Goal: Download file/media

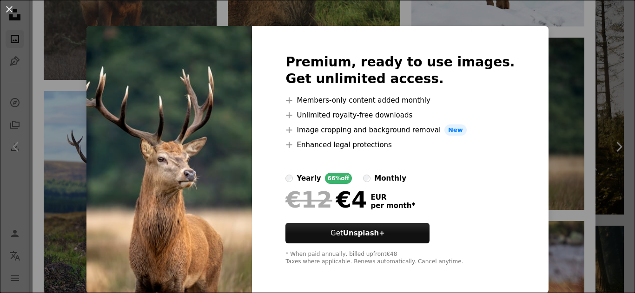
scroll to position [5, 0]
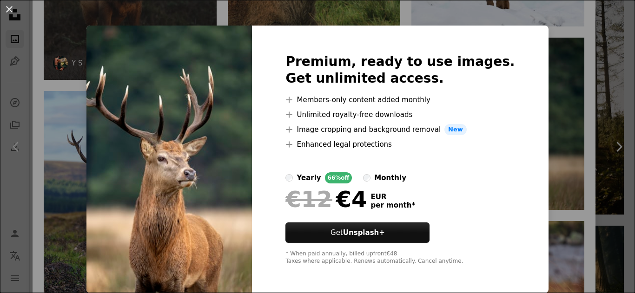
click at [8, 8] on button "An X shape" at bounding box center [9, 9] width 11 height 11
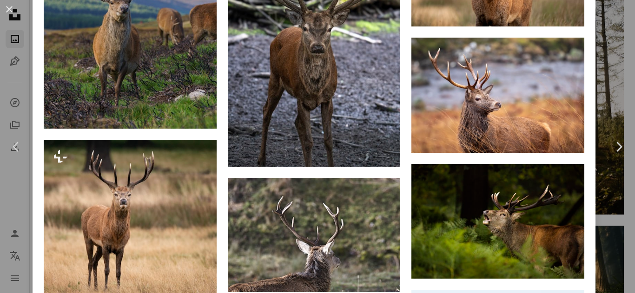
scroll to position [1116, 0]
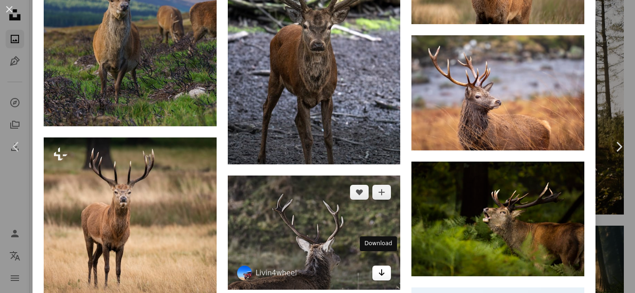
click at [378, 267] on icon "Arrow pointing down" at bounding box center [381, 272] width 7 height 11
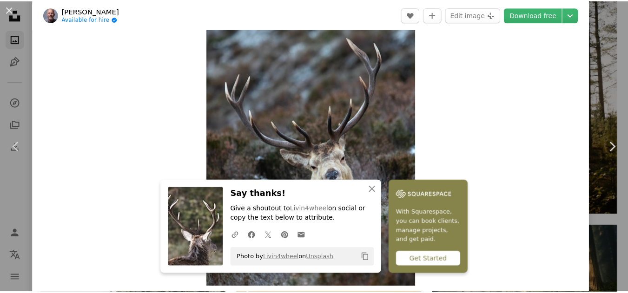
scroll to position [0, 0]
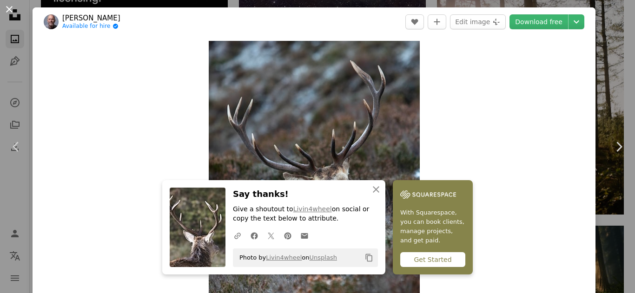
click at [7, 6] on button "An X shape" at bounding box center [9, 9] width 11 height 11
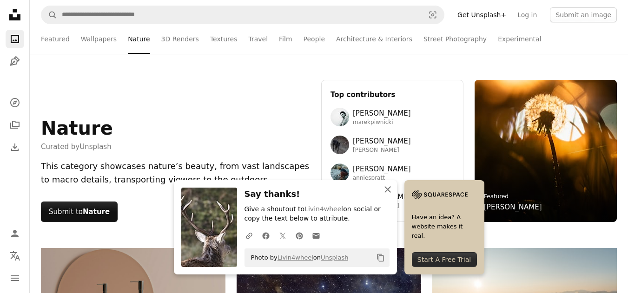
click at [389, 190] on icon "An X shape" at bounding box center [387, 189] width 11 height 11
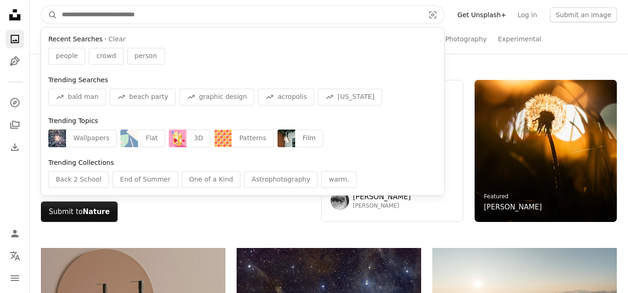
click at [255, 19] on input "Find visuals sitewide" at bounding box center [239, 15] width 365 height 18
click at [174, 11] on input "Find visuals sitewide" at bounding box center [239, 15] width 365 height 18
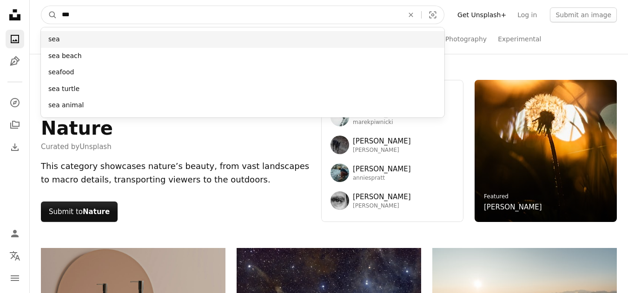
type input "***"
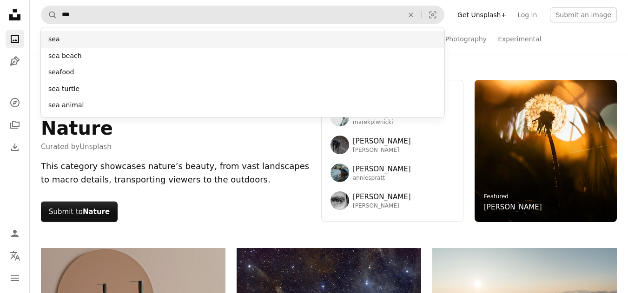
click at [168, 38] on div "sea" at bounding box center [243, 39] width 404 height 17
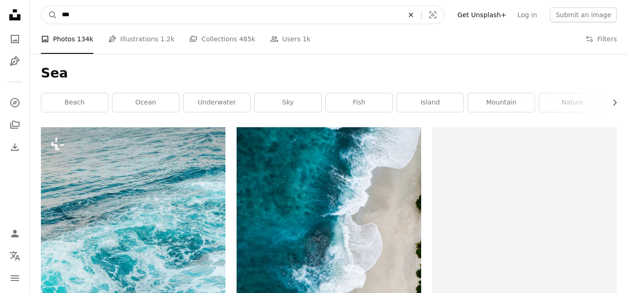
click at [421, 15] on icon "An X shape" at bounding box center [411, 14] width 20 height 7
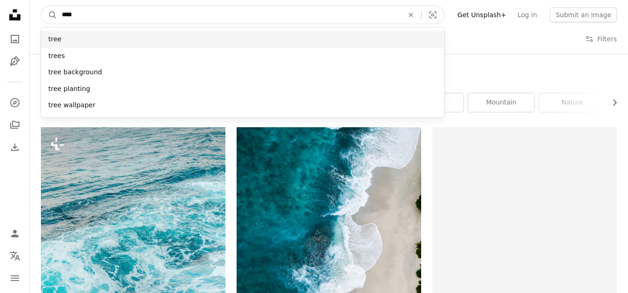
type input "****"
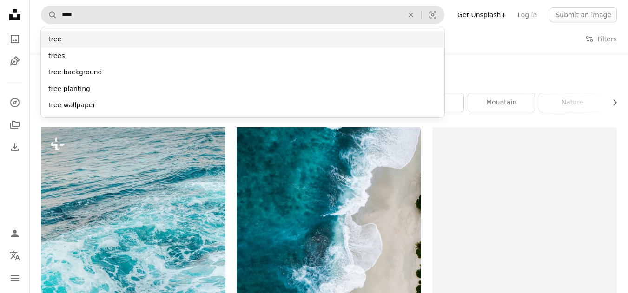
click at [195, 43] on div "tree" at bounding box center [243, 39] width 404 height 17
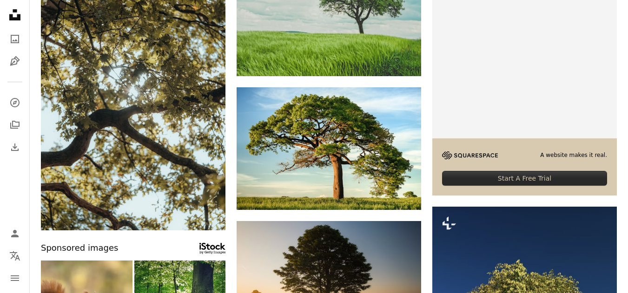
scroll to position [186, 0]
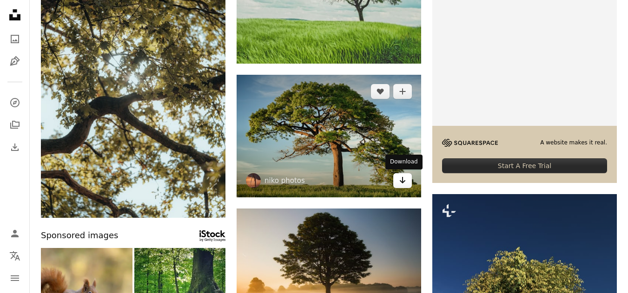
click at [405, 179] on icon "Arrow pointing down" at bounding box center [402, 180] width 7 height 11
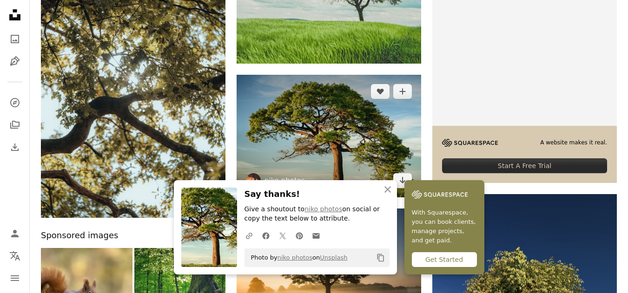
scroll to position [139, 0]
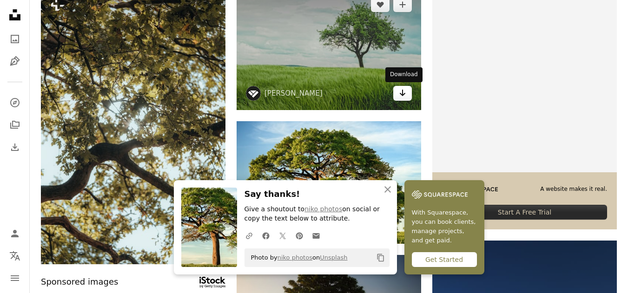
click at [402, 93] on icon "Download" at bounding box center [403, 93] width 6 height 7
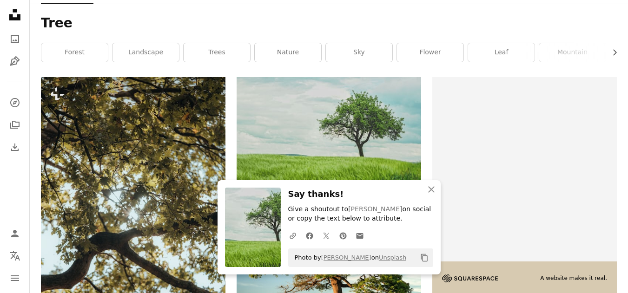
scroll to position [46, 0]
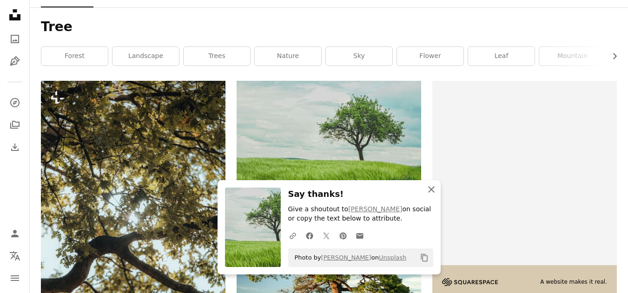
click at [430, 189] on icon "An X shape" at bounding box center [431, 189] width 11 height 11
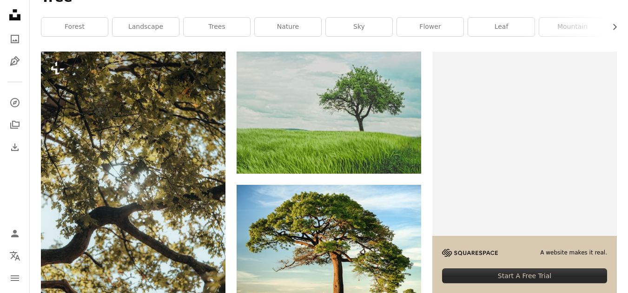
scroll to position [0, 0]
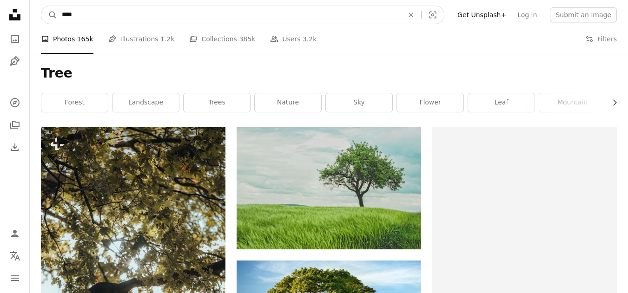
click at [238, 14] on input "****" at bounding box center [229, 15] width 344 height 18
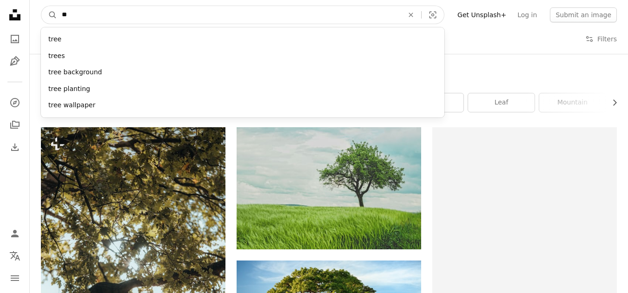
type input "*"
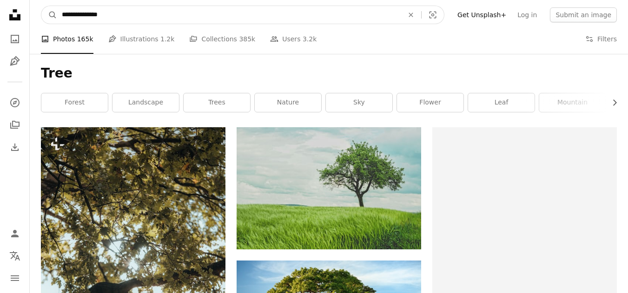
click at [241, 11] on input "**********" at bounding box center [229, 15] width 344 height 18
click at [60, 8] on input "**********" at bounding box center [229, 15] width 344 height 18
type input "**********"
click at [49, 12] on icon "A magnifying glass" at bounding box center [49, 14] width 16 height 9
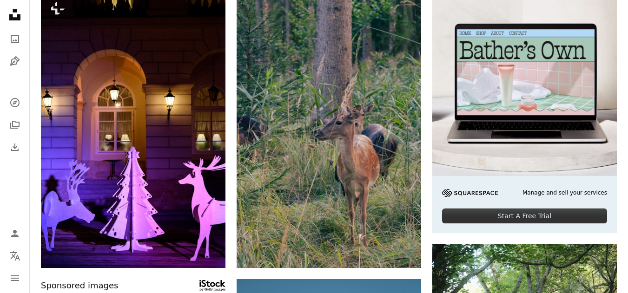
scroll to position [139, 0]
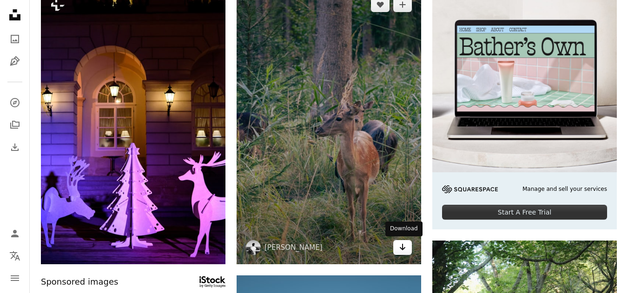
click at [400, 245] on icon "Arrow pointing down" at bounding box center [402, 247] width 7 height 11
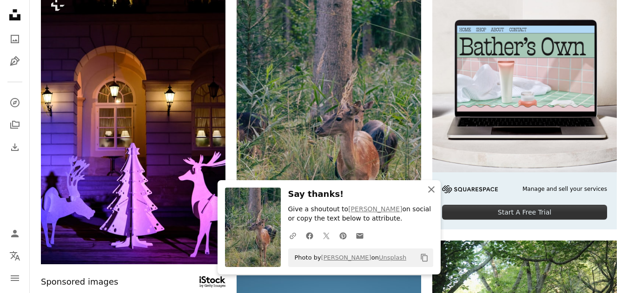
click at [431, 188] on icon "button" at bounding box center [431, 189] width 7 height 7
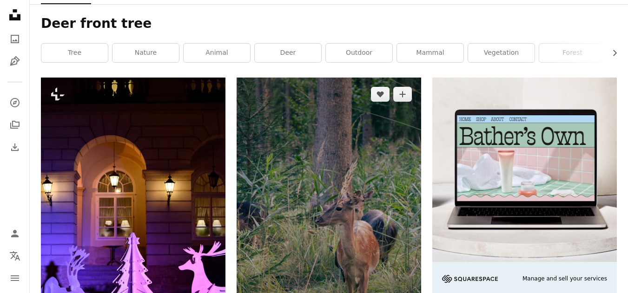
scroll to position [0, 0]
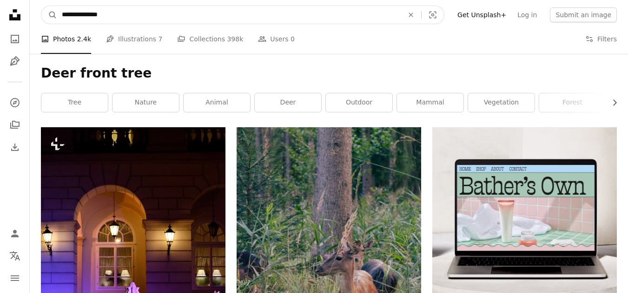
click at [141, 10] on input "**********" at bounding box center [229, 15] width 344 height 18
click at [421, 18] on icon "An X shape" at bounding box center [411, 14] width 20 height 7
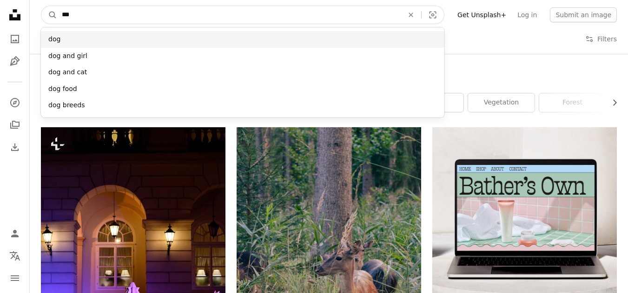
type input "***"
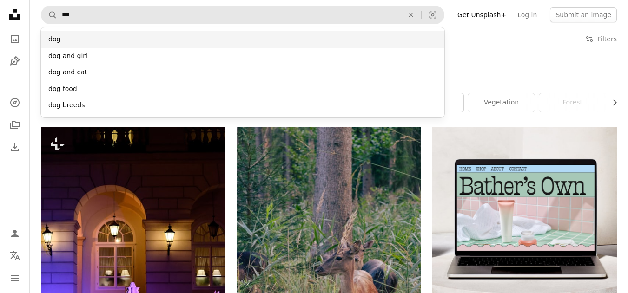
click at [224, 35] on div "dog" at bounding box center [243, 39] width 404 height 17
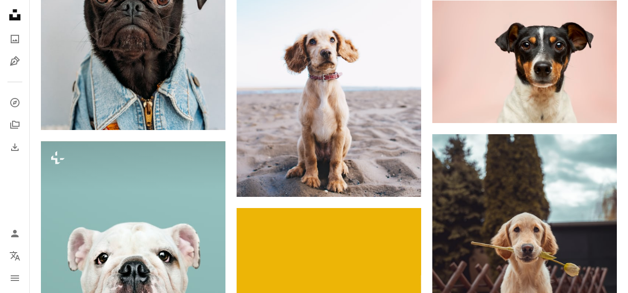
scroll to position [797, 0]
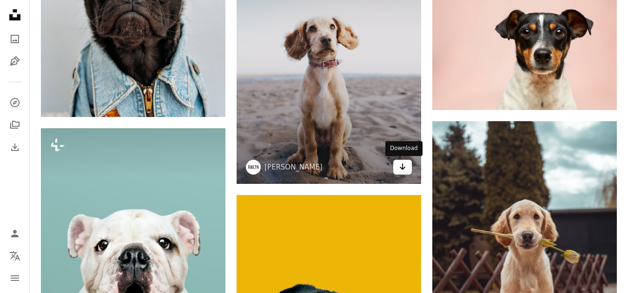
click at [404, 168] on icon "Arrow pointing down" at bounding box center [402, 166] width 7 height 11
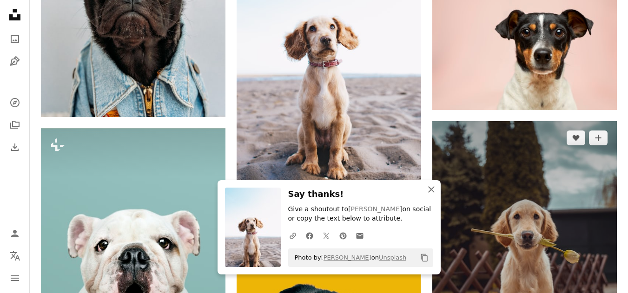
drag, startPoint x: 429, startPoint y: 187, endPoint x: 436, endPoint y: 148, distance: 39.7
click at [430, 187] on icon "An X shape" at bounding box center [431, 189] width 11 height 11
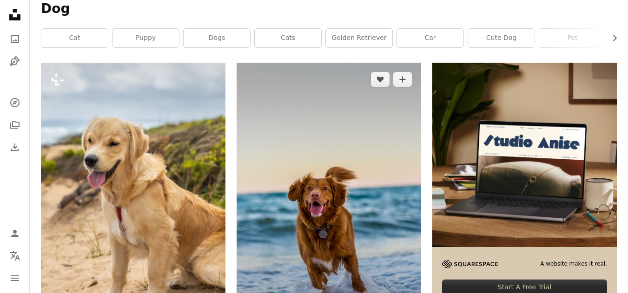
scroll to position [0, 0]
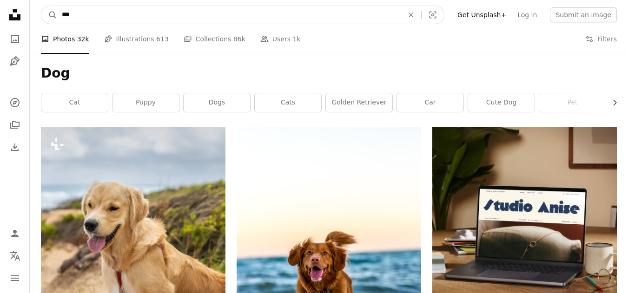
click at [100, 16] on input "***" at bounding box center [229, 15] width 344 height 18
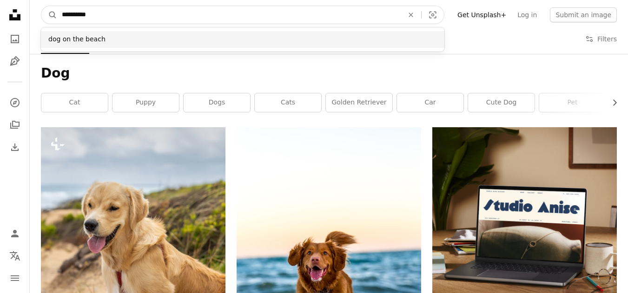
type input "**********"
click at [109, 31] on div "dog on the beach" at bounding box center [243, 39] width 404 height 24
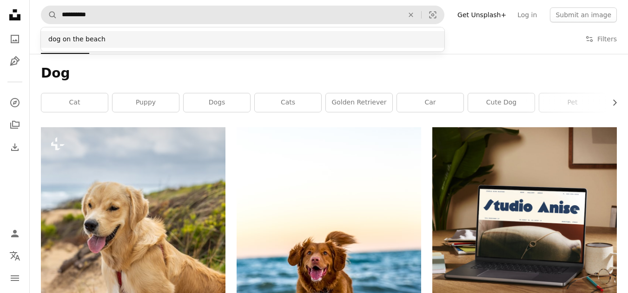
click at [140, 44] on div "dog on the beach" at bounding box center [243, 39] width 404 height 17
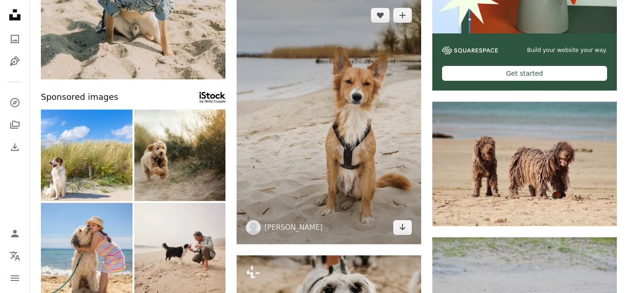
scroll to position [279, 0]
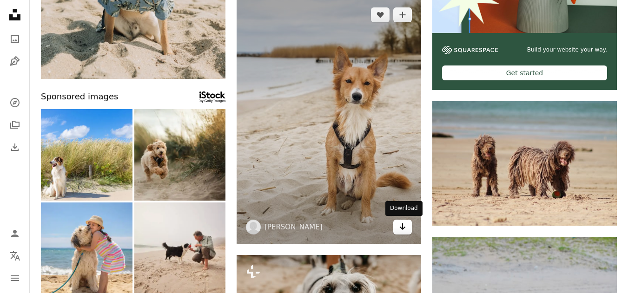
click at [409, 226] on link "Arrow pointing down" at bounding box center [402, 227] width 19 height 15
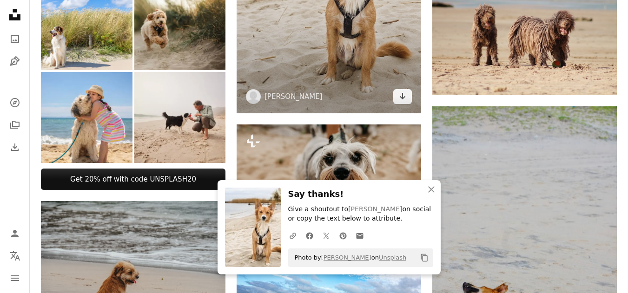
scroll to position [418, 0]
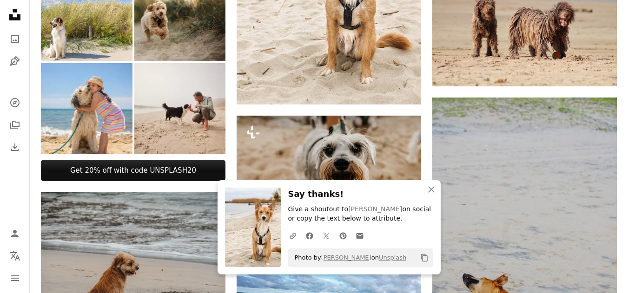
drag, startPoint x: 429, startPoint y: 188, endPoint x: 430, endPoint y: 182, distance: 6.1
click at [430, 188] on icon "An X shape" at bounding box center [431, 189] width 11 height 11
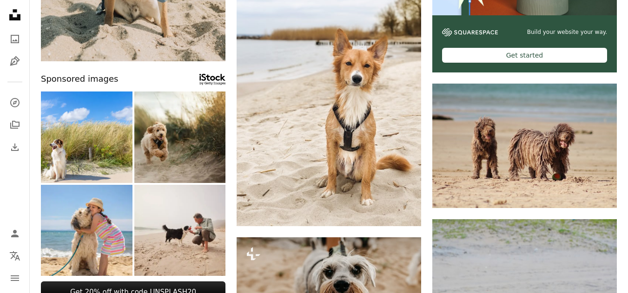
scroll to position [279, 0]
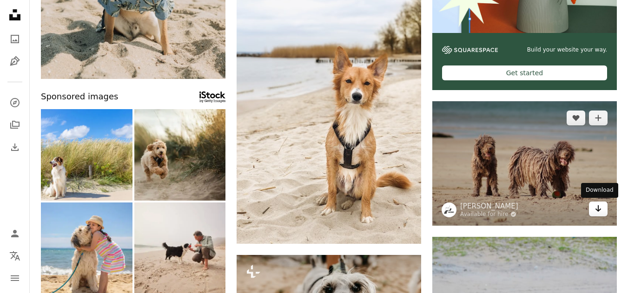
click at [603, 205] on link "Arrow pointing down" at bounding box center [598, 209] width 19 height 15
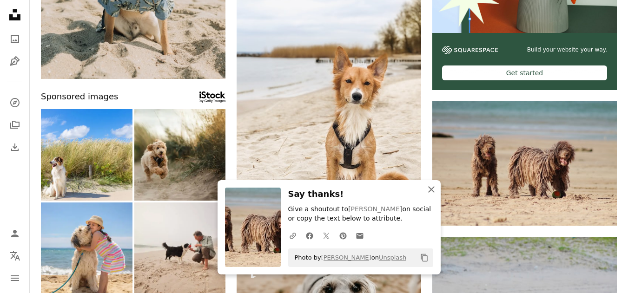
drag, startPoint x: 431, startPoint y: 188, endPoint x: 432, endPoint y: 176, distance: 12.1
click at [432, 188] on icon "An X shape" at bounding box center [431, 189] width 11 height 11
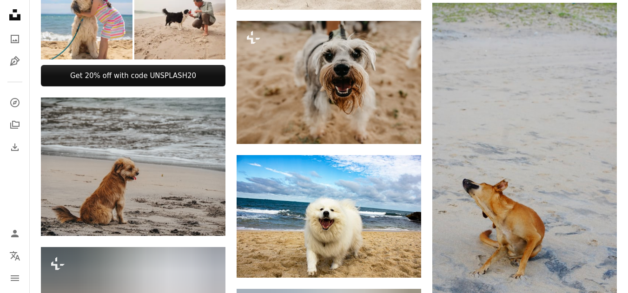
scroll to position [651, 0]
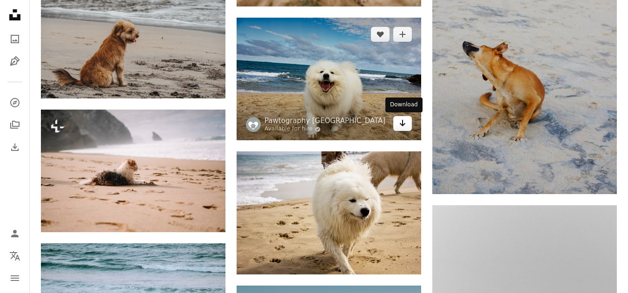
click at [409, 125] on link "Arrow pointing down" at bounding box center [402, 123] width 19 height 15
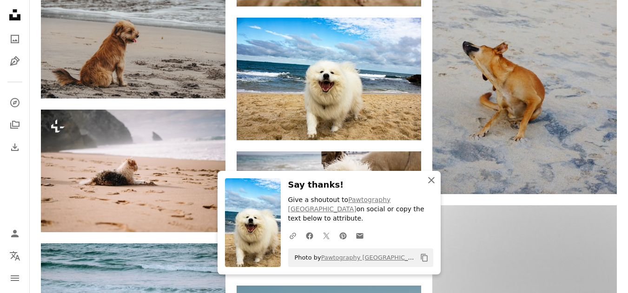
click at [431, 186] on icon "An X shape" at bounding box center [431, 180] width 11 height 11
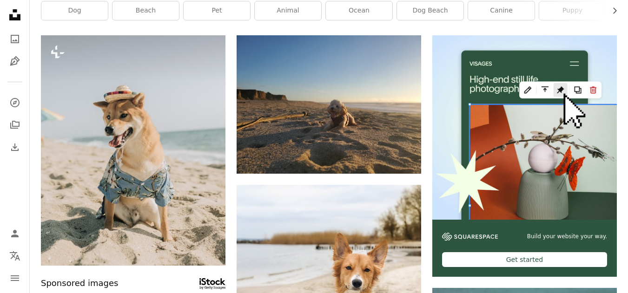
scroll to position [0, 0]
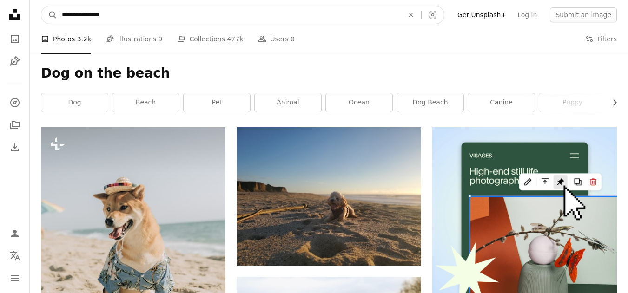
click at [94, 13] on input "**********" at bounding box center [229, 15] width 344 height 18
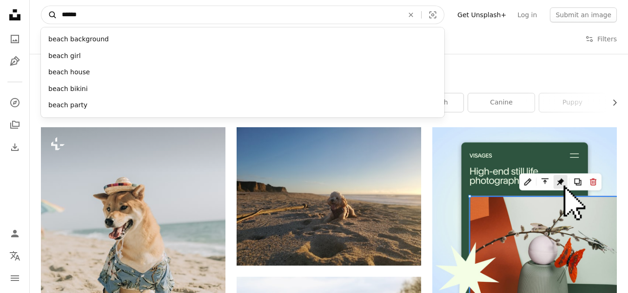
type input "*****"
click at [49, 12] on icon "A magnifying glass" at bounding box center [49, 14] width 16 height 9
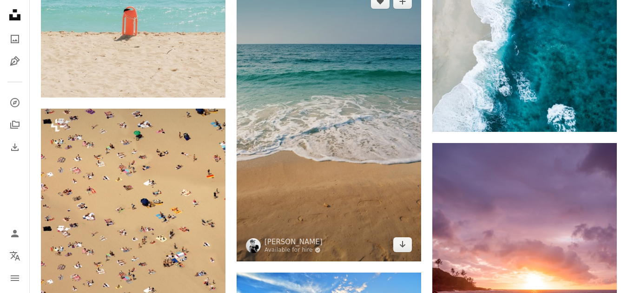
scroll to position [976, 0]
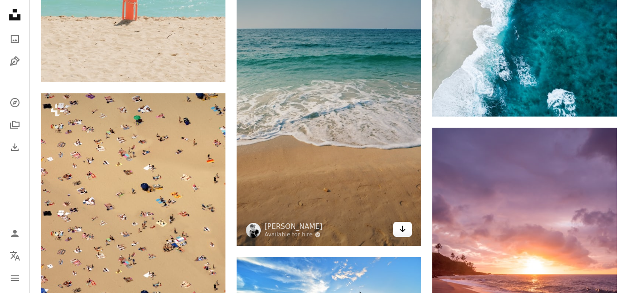
click at [402, 229] on icon "Arrow pointing down" at bounding box center [402, 229] width 7 height 11
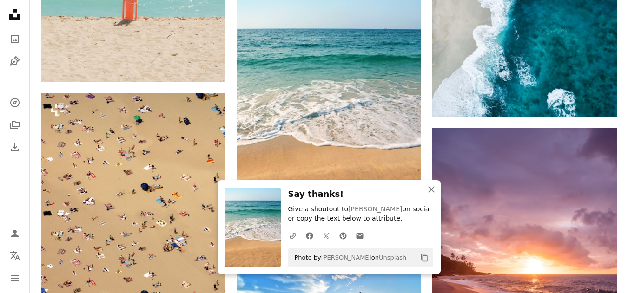
click at [430, 189] on icon "An X shape" at bounding box center [431, 189] width 11 height 11
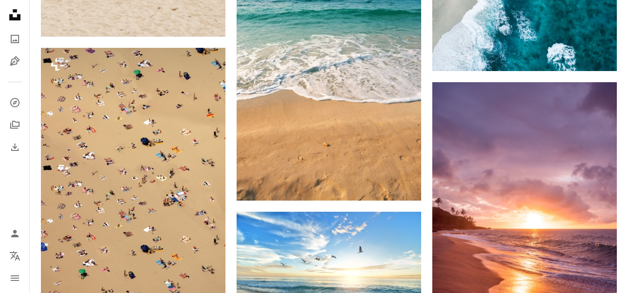
scroll to position [1116, 0]
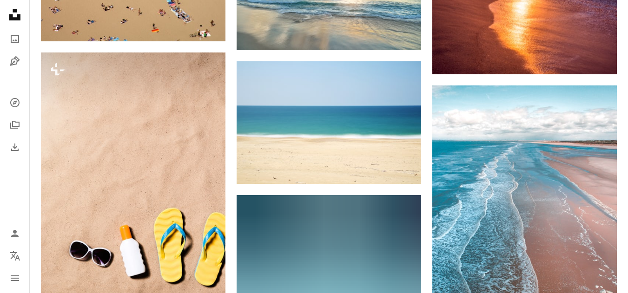
scroll to position [1302, 0]
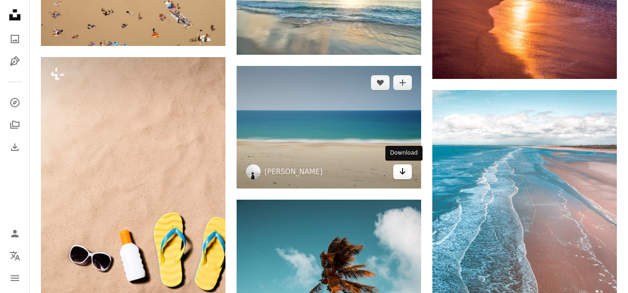
click at [403, 168] on icon "Download" at bounding box center [403, 171] width 6 height 7
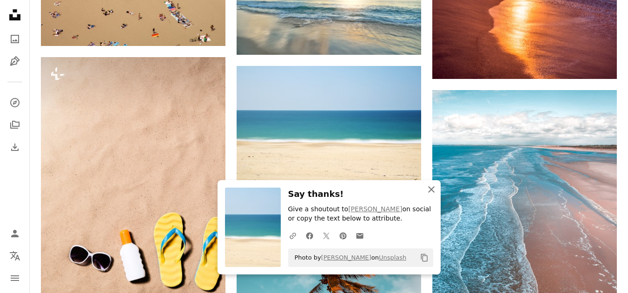
click at [432, 187] on icon "An X shape" at bounding box center [431, 189] width 11 height 11
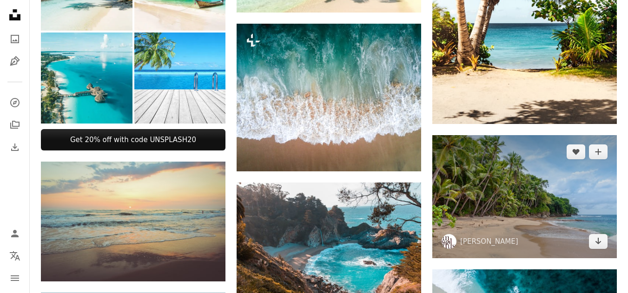
scroll to position [511, 0]
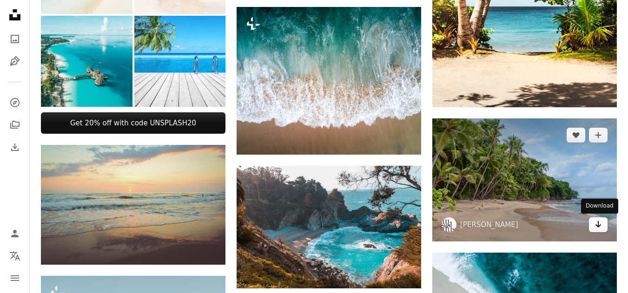
click at [598, 225] on icon "Download" at bounding box center [599, 224] width 6 height 7
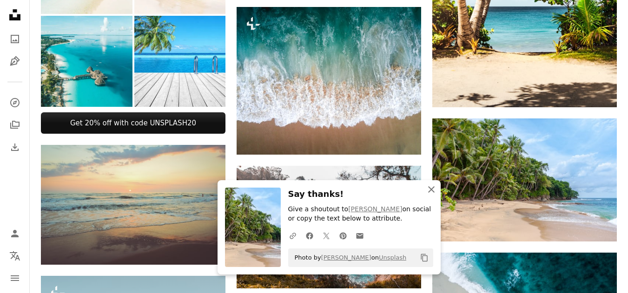
click at [431, 186] on icon "An X shape" at bounding box center [431, 189] width 11 height 11
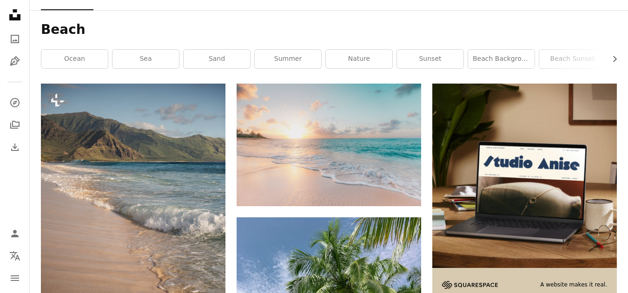
scroll to position [0, 0]
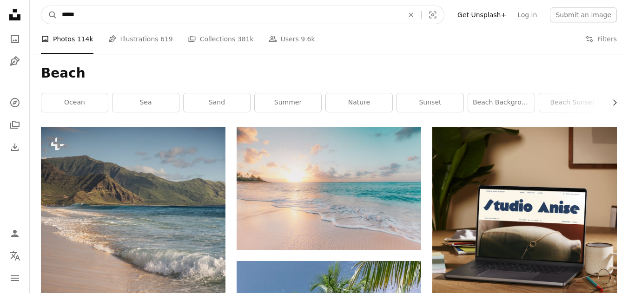
click at [172, 16] on input "*****" at bounding box center [229, 15] width 344 height 18
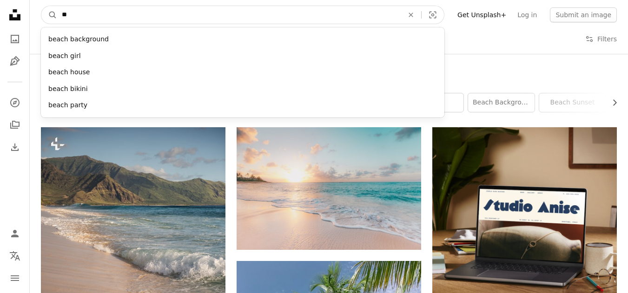
type input "*"
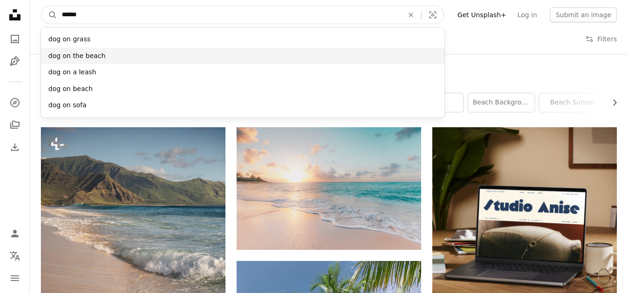
type input "******"
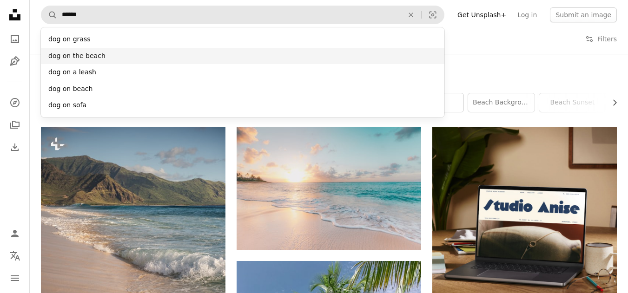
click at [98, 58] on div "dog on the beach" at bounding box center [243, 56] width 404 height 17
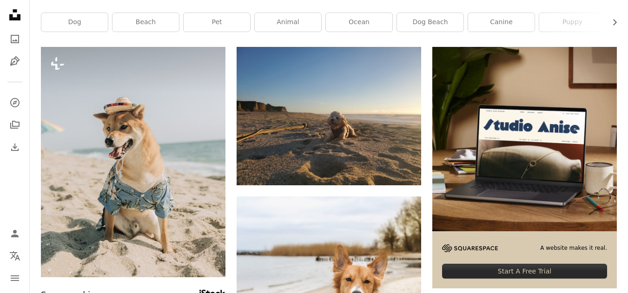
scroll to position [93, 0]
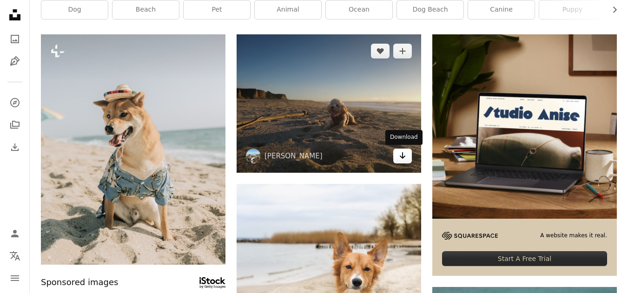
click at [406, 155] on link "Arrow pointing down" at bounding box center [402, 156] width 19 height 15
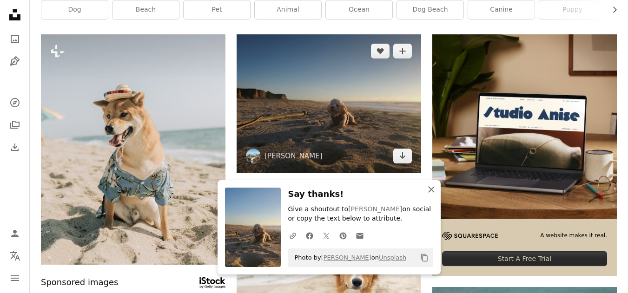
drag, startPoint x: 430, startPoint y: 188, endPoint x: 414, endPoint y: 131, distance: 59.3
click at [430, 188] on icon "button" at bounding box center [431, 189] width 7 height 7
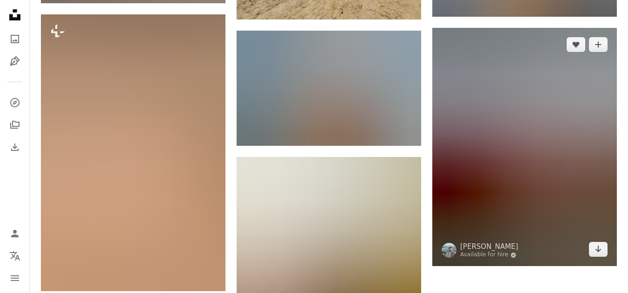
scroll to position [1302, 0]
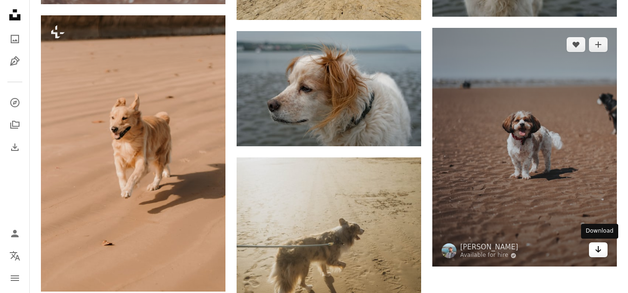
click at [596, 248] on icon "Arrow pointing down" at bounding box center [598, 249] width 7 height 11
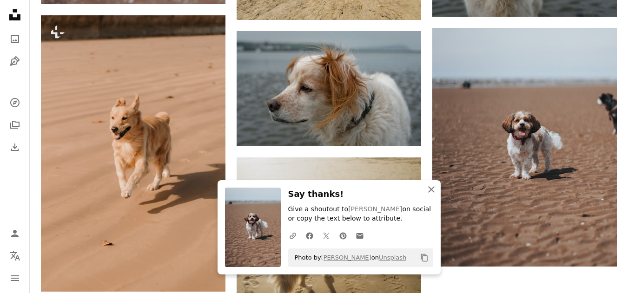
click at [433, 191] on icon "button" at bounding box center [431, 189] width 7 height 7
